Goal: Complete application form

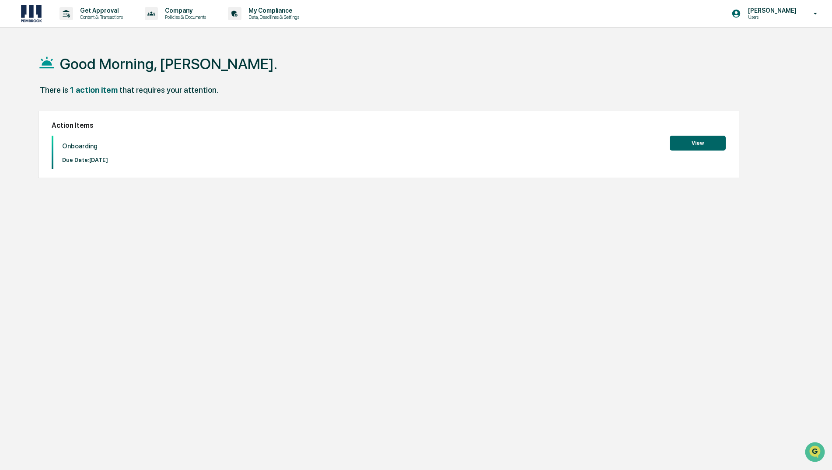
click at [685, 139] on button "View" at bounding box center [698, 143] width 56 height 15
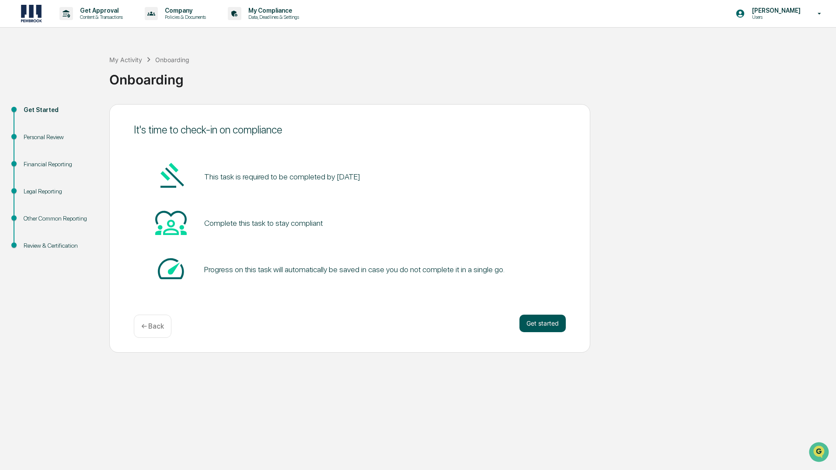
click at [546, 323] on button "Get started" at bounding box center [543, 322] width 46 height 17
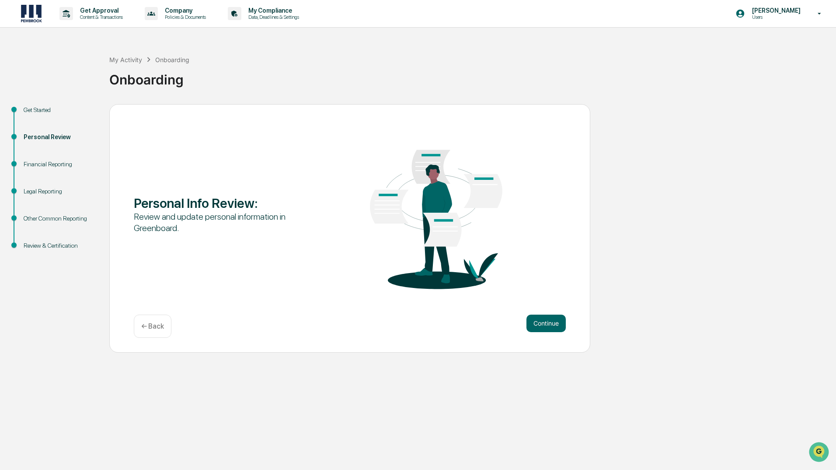
click at [573, 321] on div "Personal Info Review : Review and update personal information in Greenboard. Co…" at bounding box center [349, 228] width 481 height 248
click at [548, 322] on button "Continue" at bounding box center [546, 322] width 39 height 17
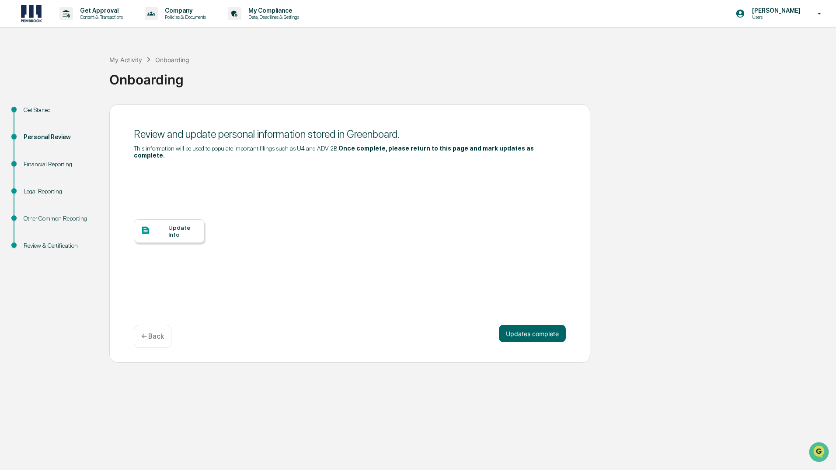
click at [186, 233] on div "Update Info" at bounding box center [169, 231] width 71 height 24
click at [789, 132] on div "Get Started Personal Review Financial Reporting Legal Reporting Other Common Re…" at bounding box center [418, 233] width 828 height 259
click at [184, 224] on div "Update Info" at bounding box center [182, 231] width 29 height 14
click at [538, 325] on button "Updates complete" at bounding box center [532, 333] width 67 height 17
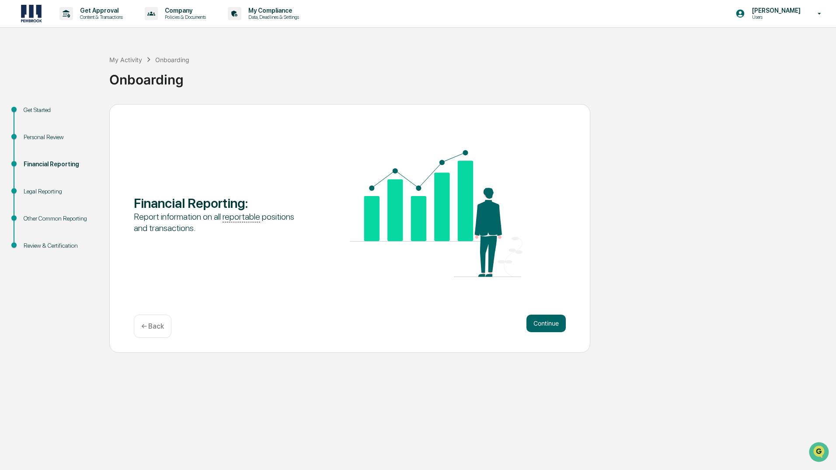
click at [538, 325] on button "Continue" at bounding box center [546, 322] width 39 height 17
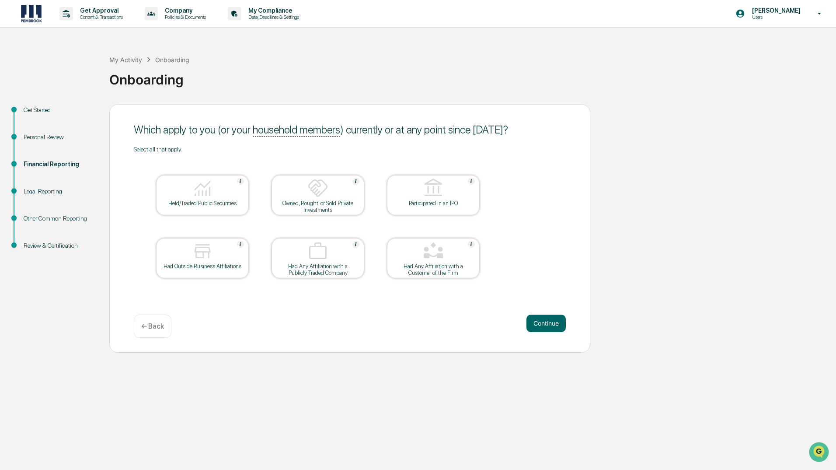
click at [538, 325] on button "Continue" at bounding box center [546, 322] width 39 height 17
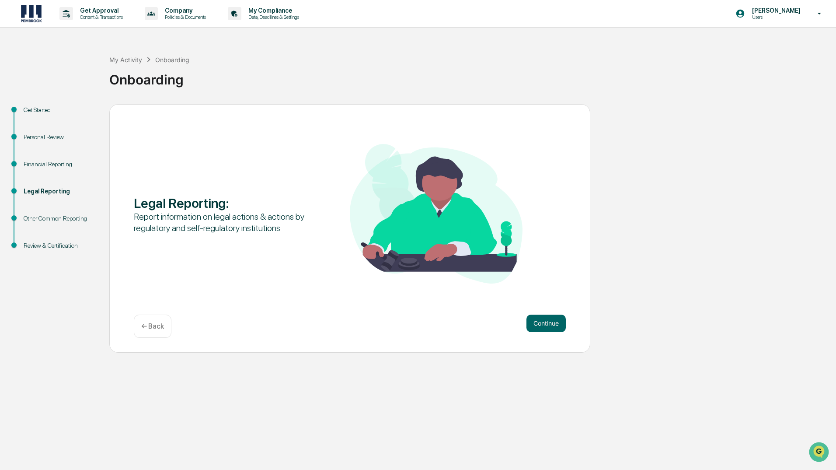
click at [538, 325] on button "Continue" at bounding box center [546, 322] width 39 height 17
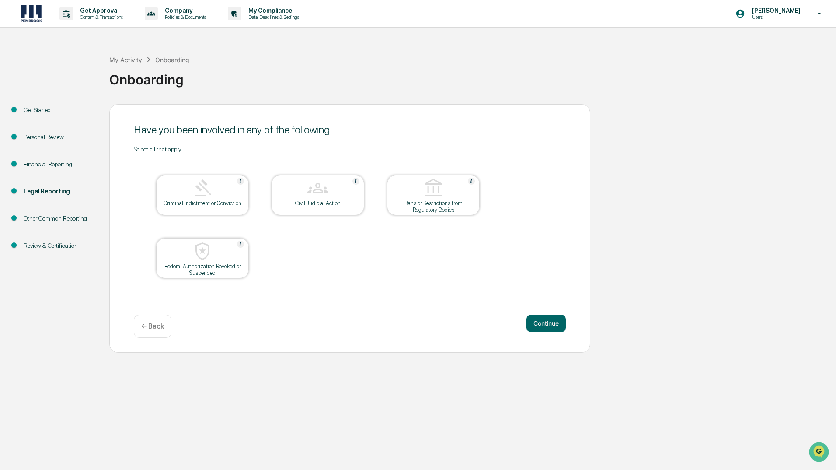
click at [538, 325] on button "Continue" at bounding box center [546, 322] width 39 height 17
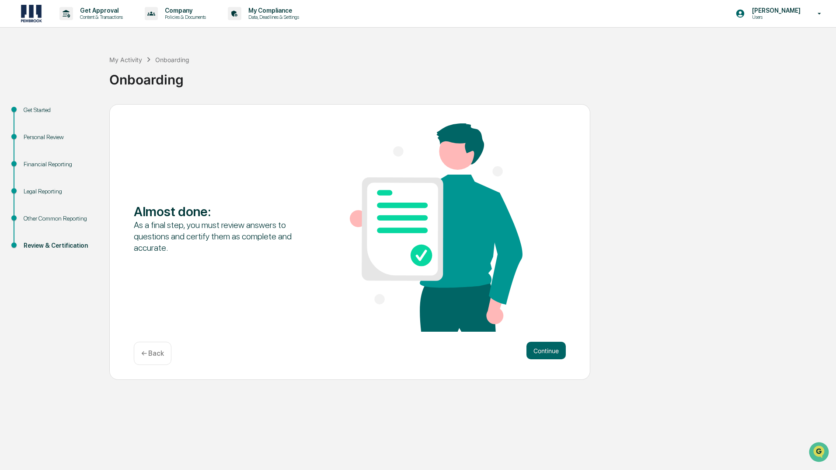
click at [538, 325] on div "Almost done : As a final step, you must review answers to questions and certify…" at bounding box center [349, 242] width 481 height 276
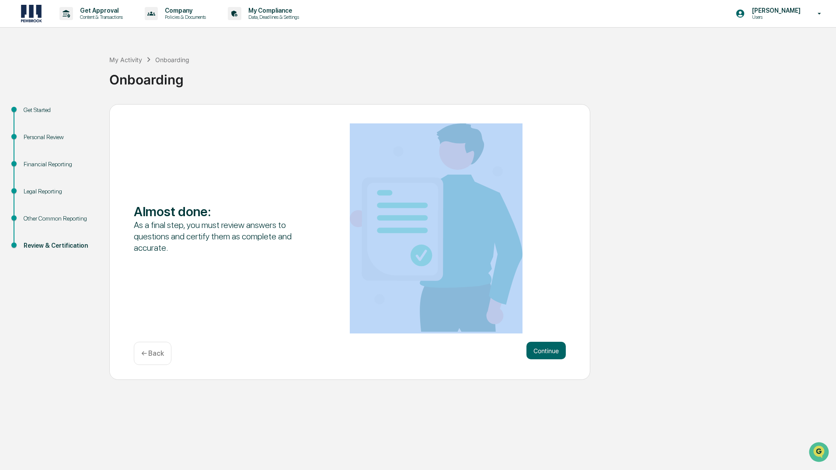
click at [538, 325] on div "Almost done : As a final step, you must review answers to questions and certify…" at bounding box center [350, 228] width 432 height 210
drag, startPoint x: 538, startPoint y: 325, endPoint x: 535, endPoint y: 346, distance: 20.4
click at [535, 346] on button "Continue" at bounding box center [546, 350] width 39 height 17
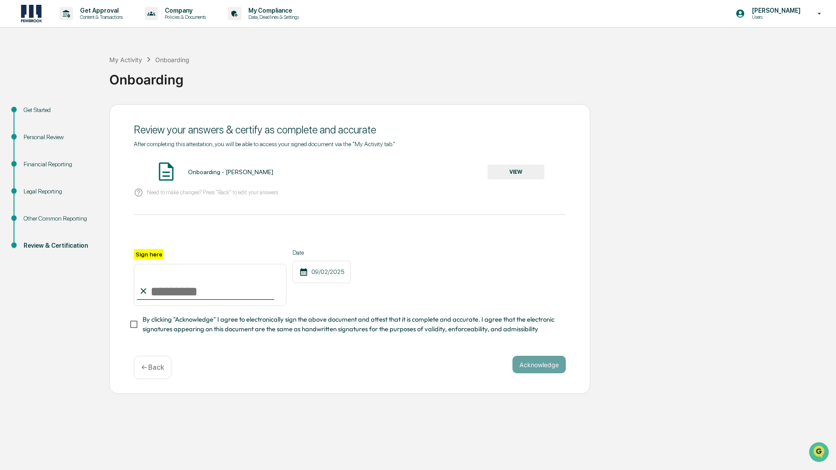
click at [198, 298] on input "Sign here" at bounding box center [210, 285] width 153 height 42
click at [142, 282] on input "Sign here" at bounding box center [210, 285] width 153 height 42
type input "**********"
click at [558, 367] on button "Acknowledge" at bounding box center [539, 364] width 53 height 17
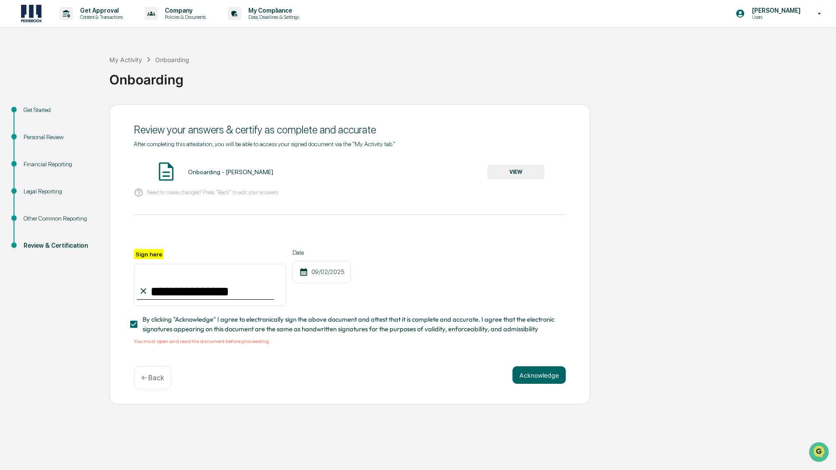
click at [513, 176] on button "VIEW" at bounding box center [516, 171] width 57 height 15
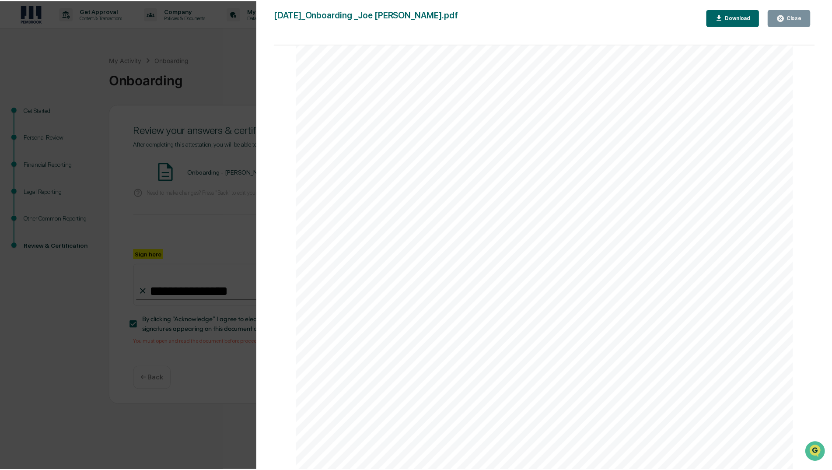
scroll to position [2508, 0]
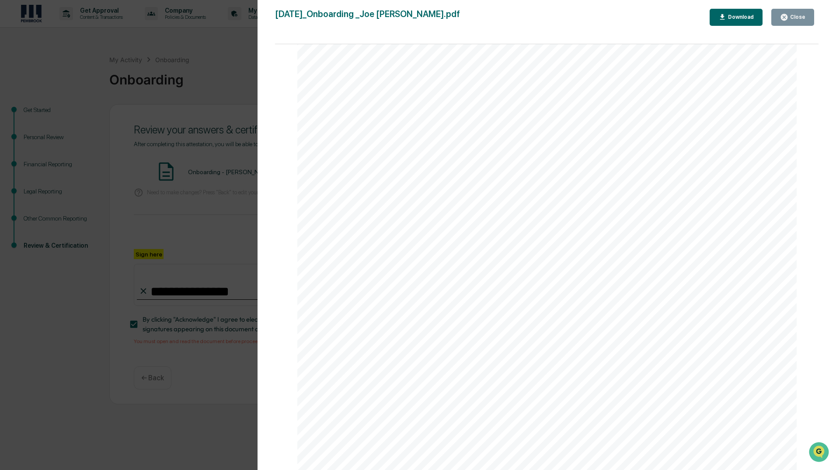
click at [814, 18] on div "Close Download" at bounding box center [764, 17] width 109 height 17
drag, startPoint x: 814, startPoint y: 18, endPoint x: 803, endPoint y: 18, distance: 10.1
click at [803, 18] on div "Close" at bounding box center [797, 17] width 17 height 6
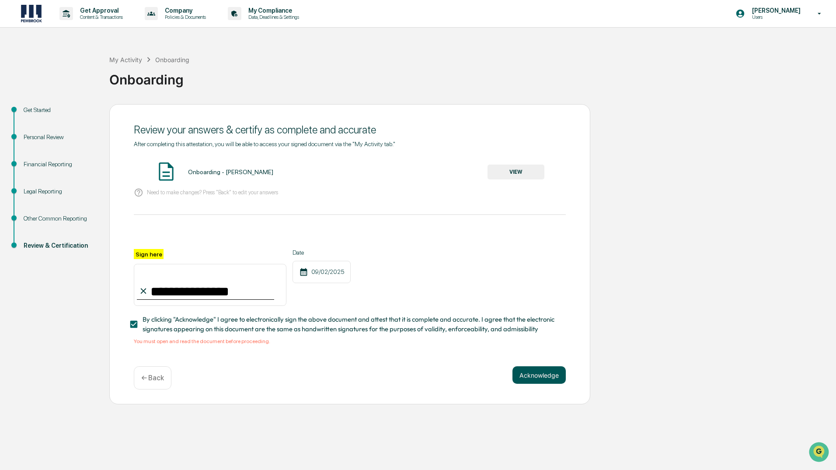
click at [530, 380] on button "Acknowledge" at bounding box center [539, 374] width 53 height 17
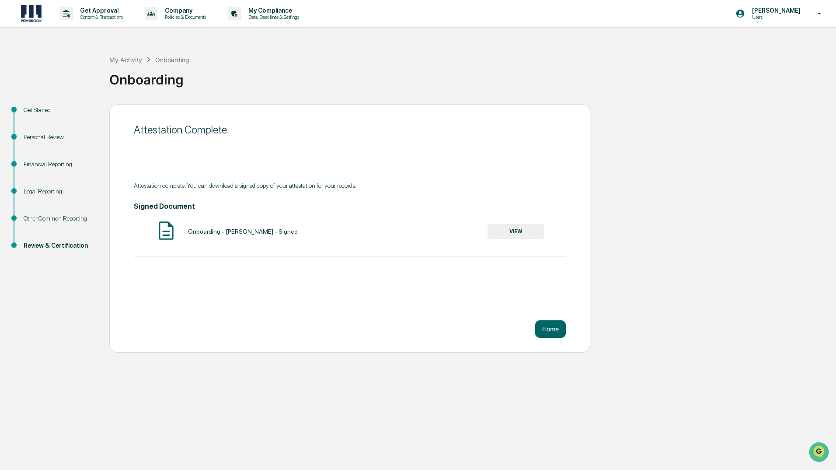
click at [530, 330] on div "Home" at bounding box center [350, 328] width 432 height 17
click at [538, 332] on button "Home" at bounding box center [550, 328] width 31 height 17
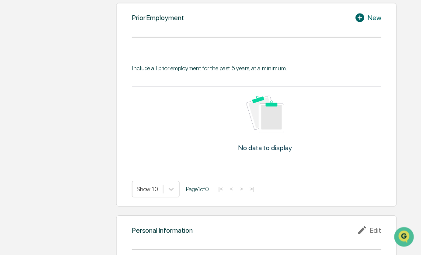
scroll to position [759, 0]
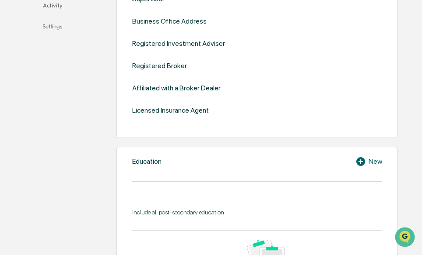
scroll to position [306, 0]
